Goal: Task Accomplishment & Management: Manage account settings

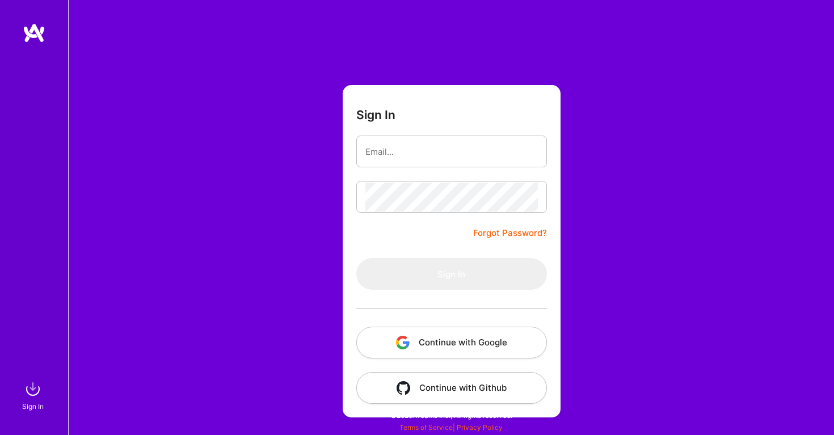
click at [456, 350] on button "Continue with Google" at bounding box center [451, 343] width 191 height 32
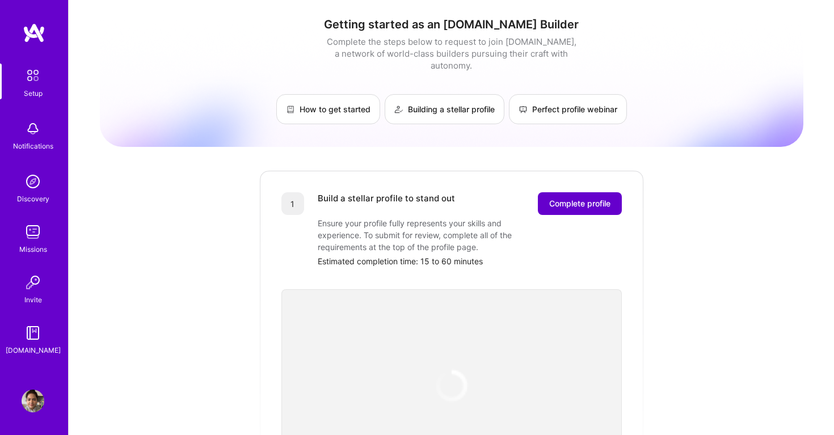
click at [601, 201] on button "Complete profile" at bounding box center [580, 203] width 84 height 23
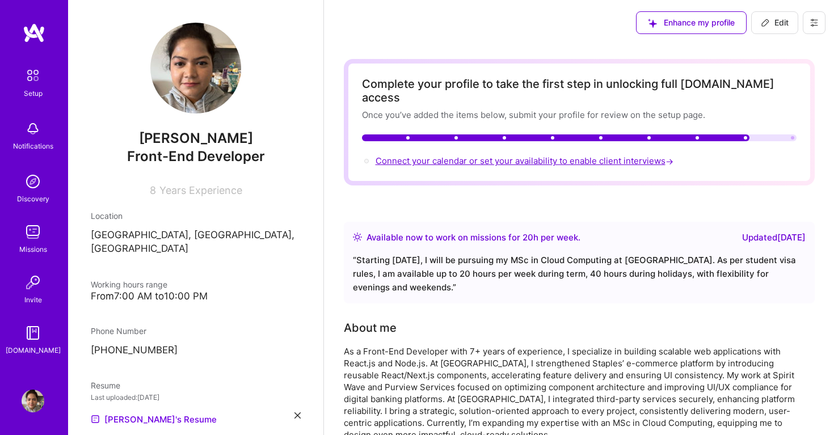
click at [529, 155] on span "Connect your calendar or set your availability to enable client interviews →" at bounding box center [525, 160] width 300 height 11
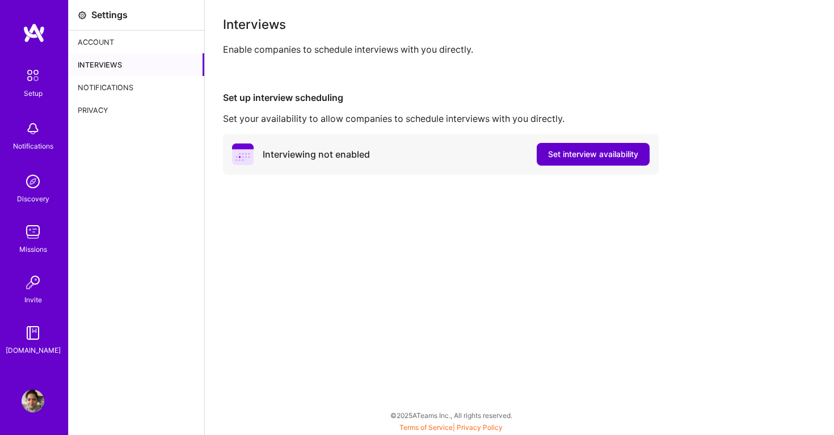
click at [576, 149] on span "Set interview availability" at bounding box center [593, 154] width 90 height 11
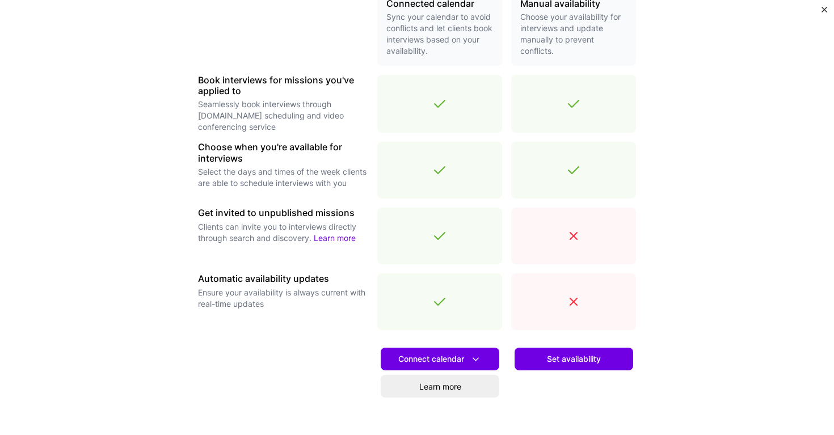
scroll to position [293, 0]
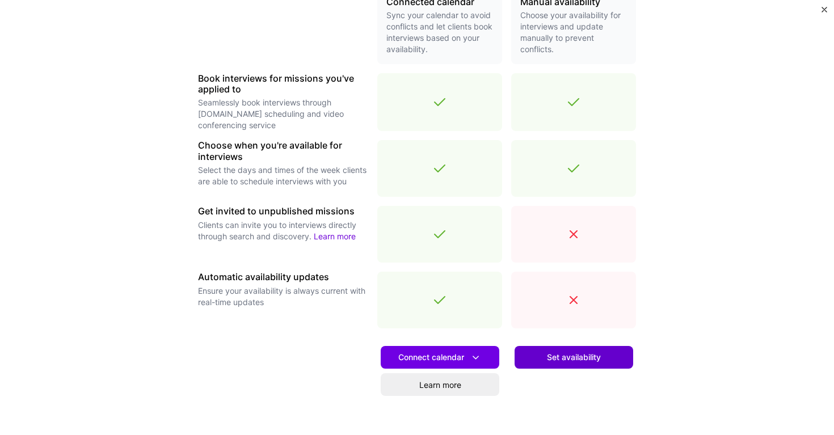
click at [537, 355] on button "Set availability" at bounding box center [573, 357] width 119 height 23
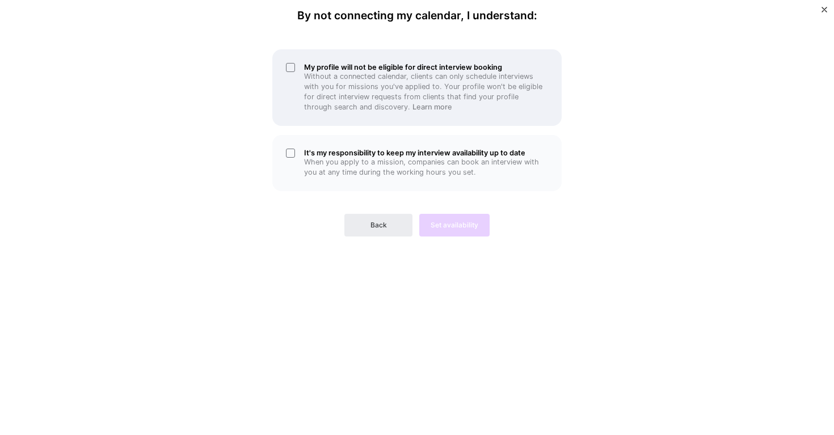
click at [289, 70] on div "My profile will not be eligible for direct interview booking Without a connecte…" at bounding box center [416, 87] width 289 height 77
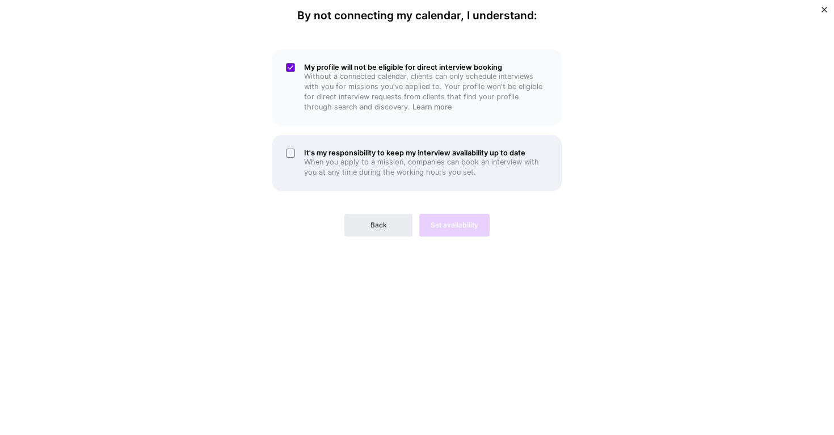
click at [287, 151] on div "It's my responsibility to keep my interview availability up to date When you ap…" at bounding box center [416, 163] width 289 height 56
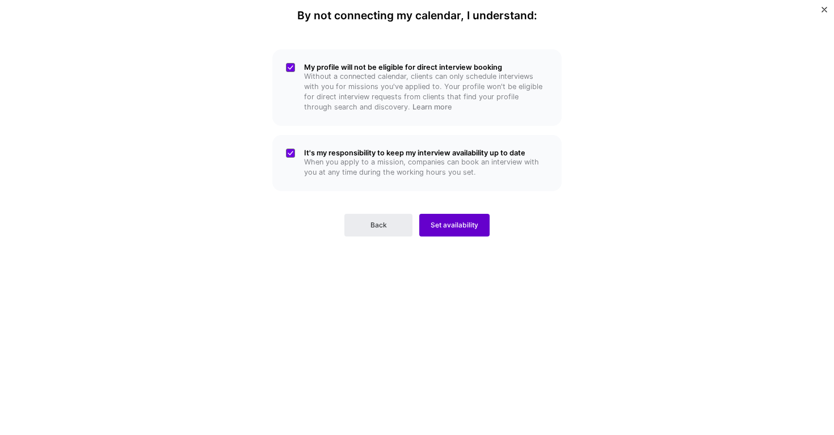
click at [449, 222] on span "Set availability" at bounding box center [454, 225] width 48 height 10
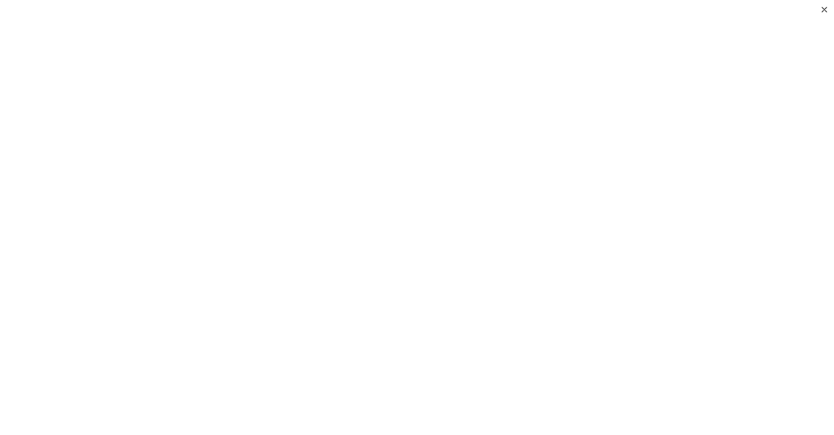
scroll to position [156, 0]
